Goal: Task Accomplishment & Management: Manage account settings

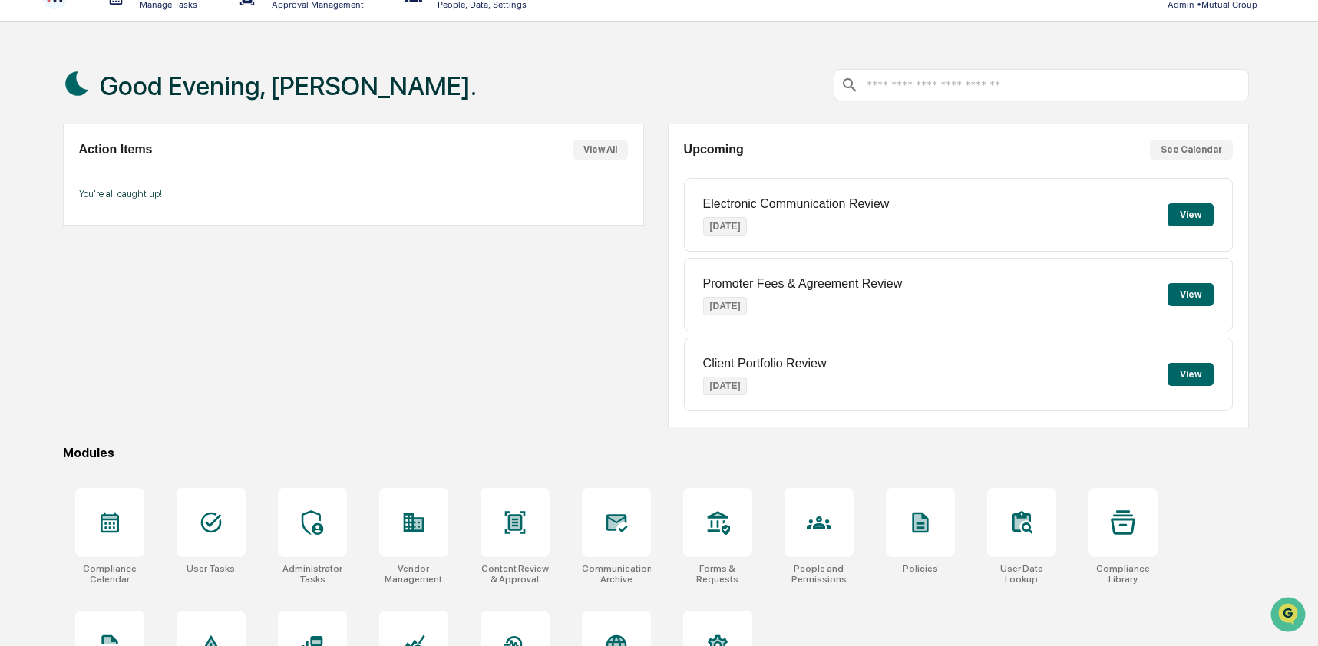
scroll to position [100, 0]
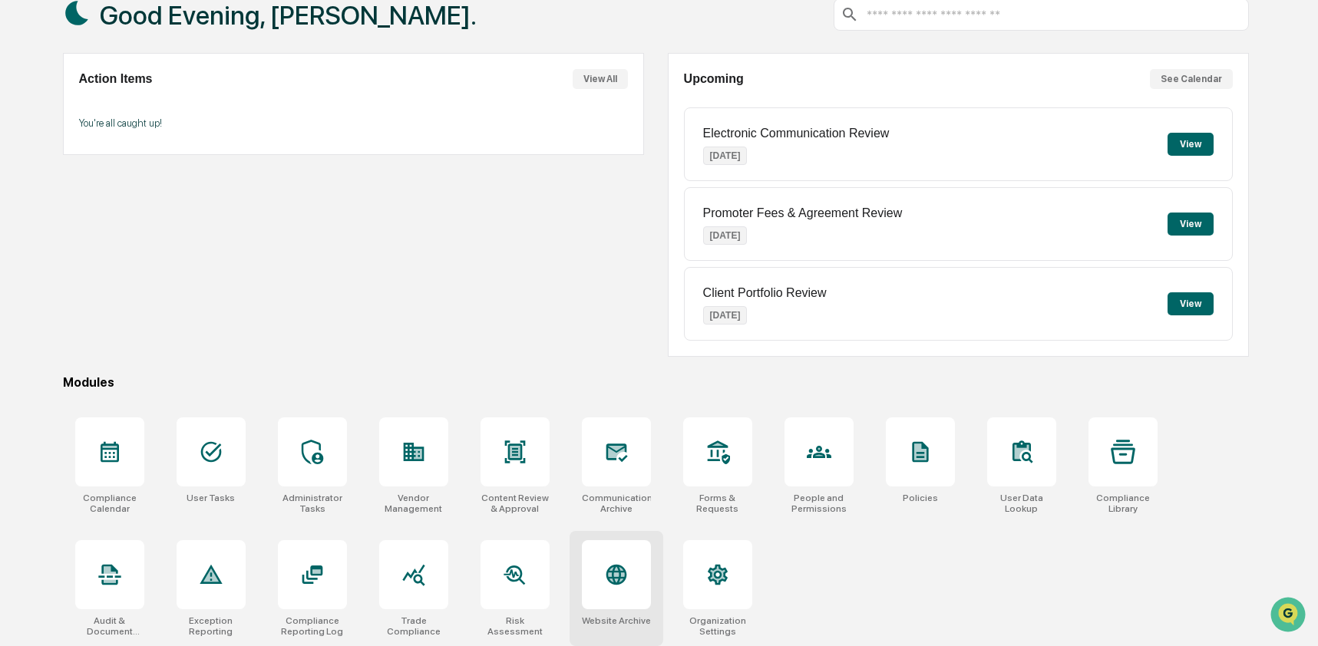
click at [632, 573] on div at bounding box center [616, 574] width 69 height 69
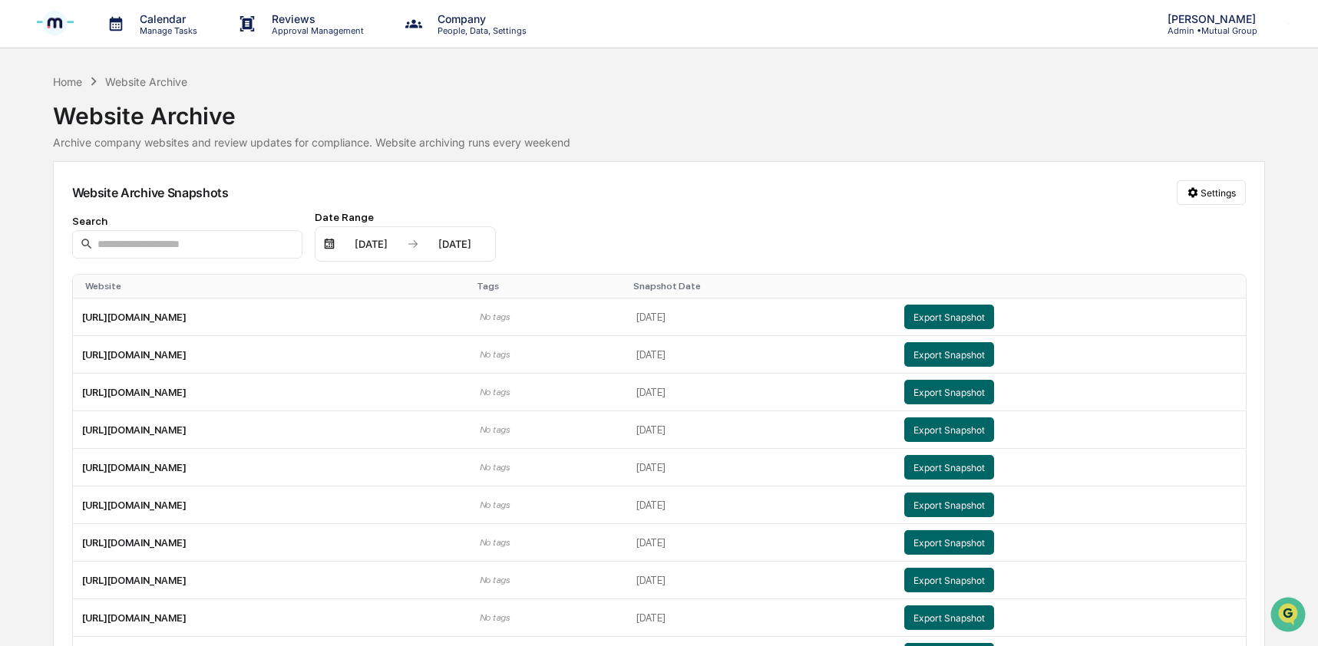
click at [1238, 49] on div "Calendar Manage Tasks Reviews Approval Management Company People, Data, Setting…" at bounding box center [659, 373] width 1318 height 746
click at [1217, 29] on p "Admin • Mutual Group" at bounding box center [1209, 30] width 108 height 11
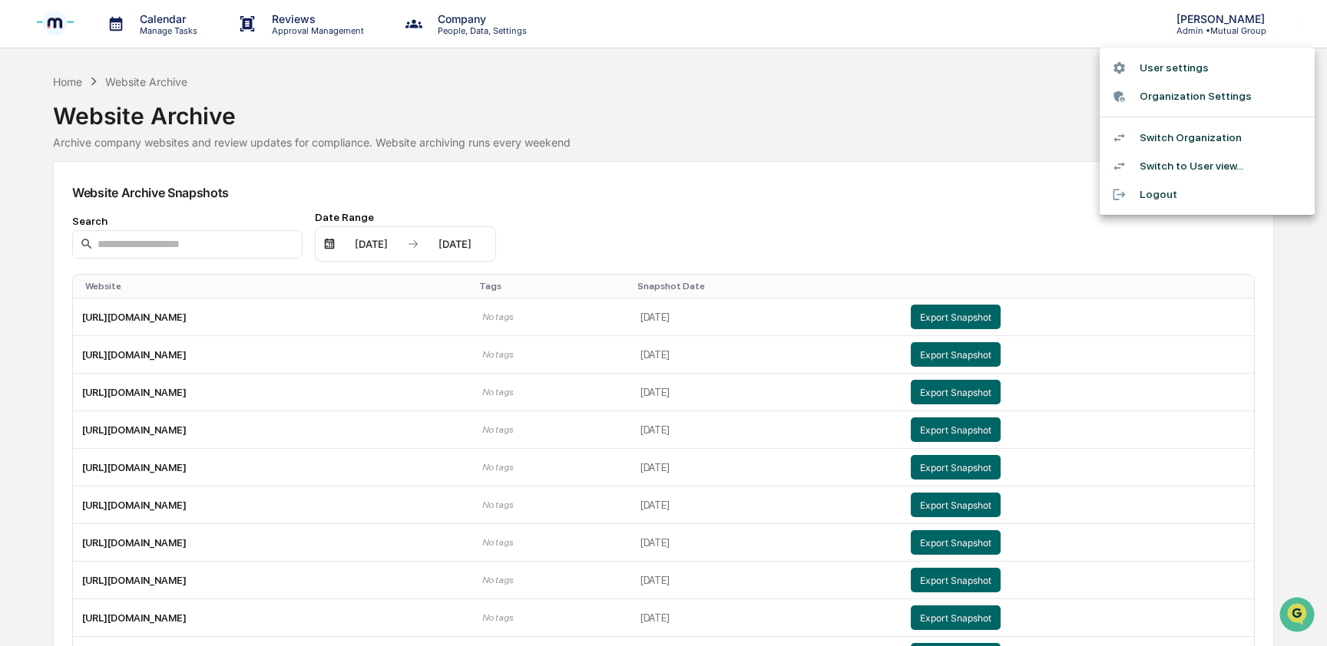
click at [1209, 131] on li "Switch Organization" at bounding box center [1206, 138] width 215 height 28
